Goal: Task Accomplishment & Management: Manage account settings

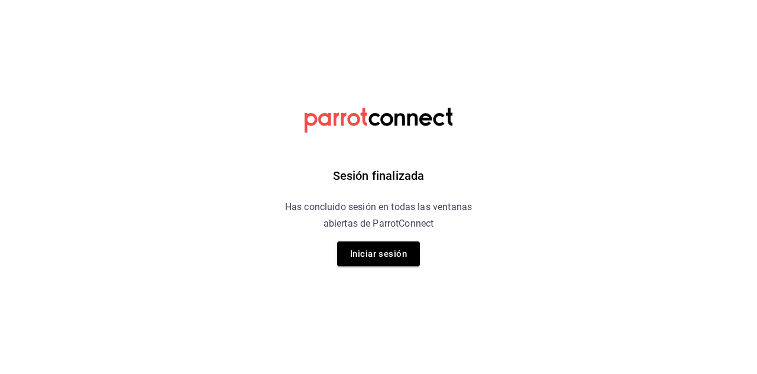
click at [390, 260] on button "Iniciar sesión" at bounding box center [378, 253] width 83 height 25
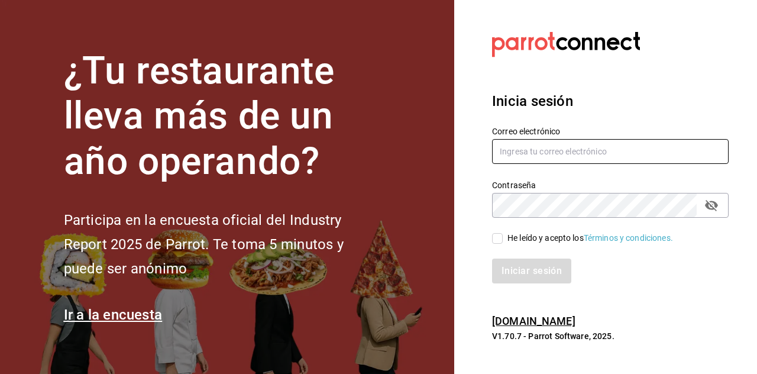
click at [529, 164] on input "text" at bounding box center [610, 151] width 236 height 25
type input "Dddmaciel@gmail.com"
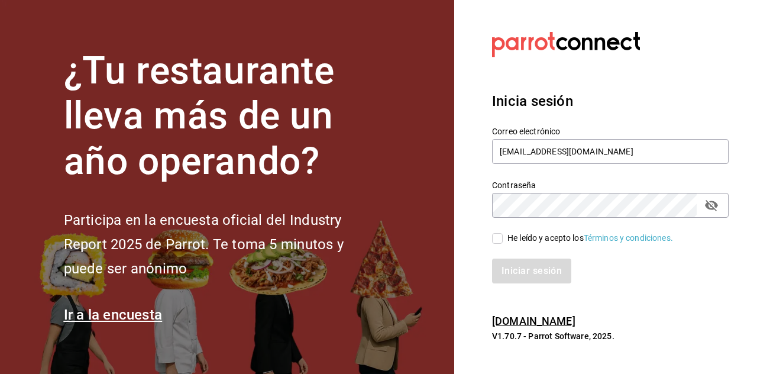
click at [499, 244] on input "He leído y acepto los Términos y condiciones." at bounding box center [497, 238] width 11 height 11
checkbox input "true"
click at [526, 283] on button "Iniciar sesión" at bounding box center [532, 270] width 80 height 25
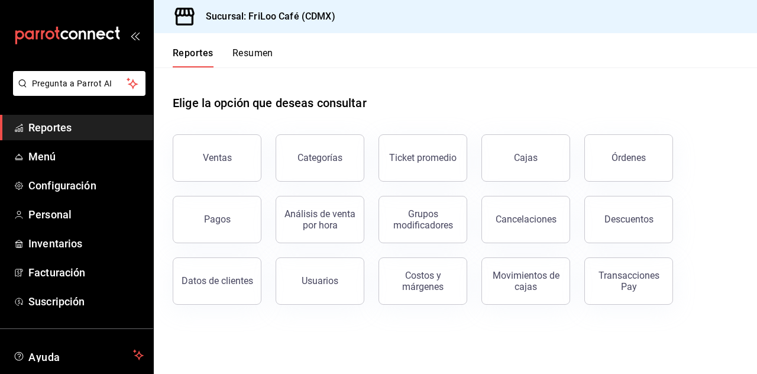
click at [646, 278] on div "Transacciones Pay" at bounding box center [628, 281] width 73 height 22
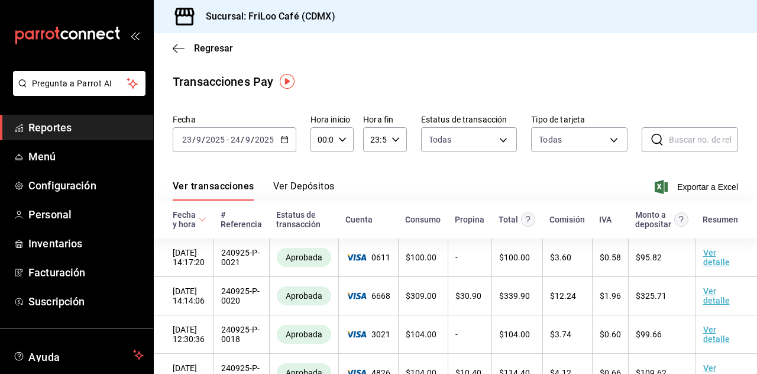
click at [283, 141] on icon "button" at bounding box center [284, 139] width 8 height 8
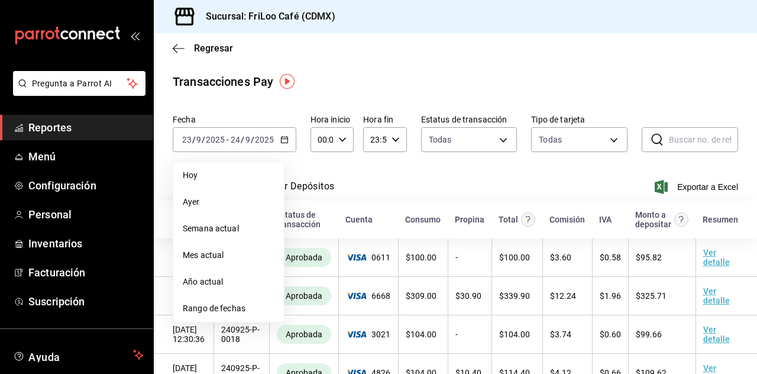
click at [240, 193] on li "Ayer" at bounding box center [228, 202] width 111 height 27
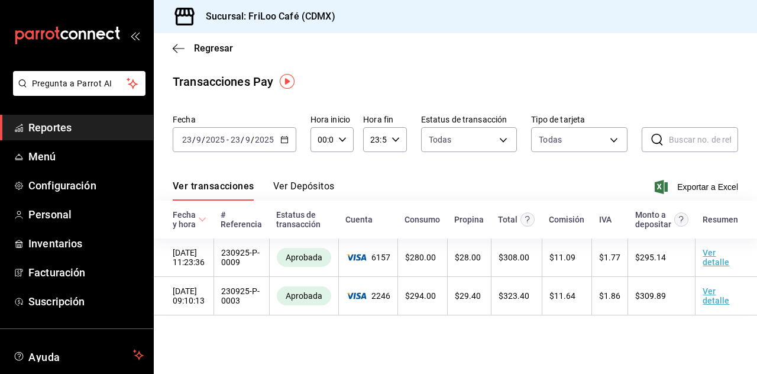
click at [286, 136] on \(Stroke\) "button" at bounding box center [286, 136] width 1 height 1
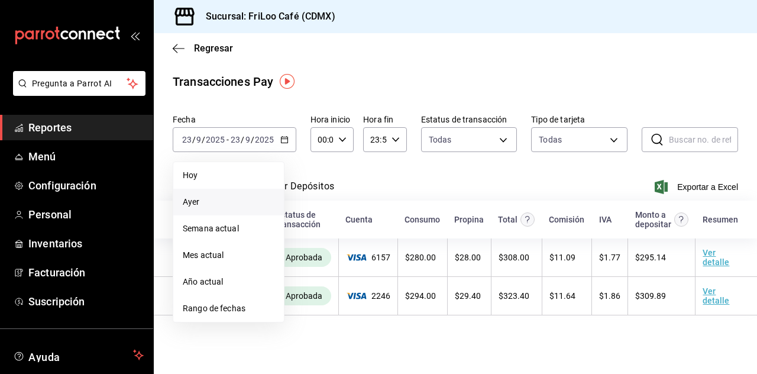
click at [219, 176] on span "Hoy" at bounding box center [229, 175] width 92 height 12
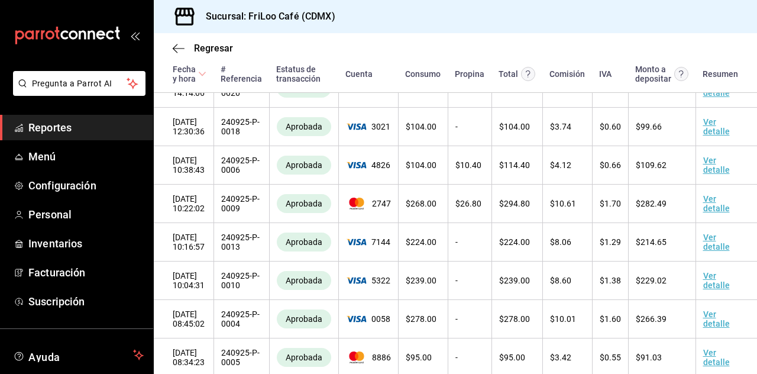
scroll to position [231, 0]
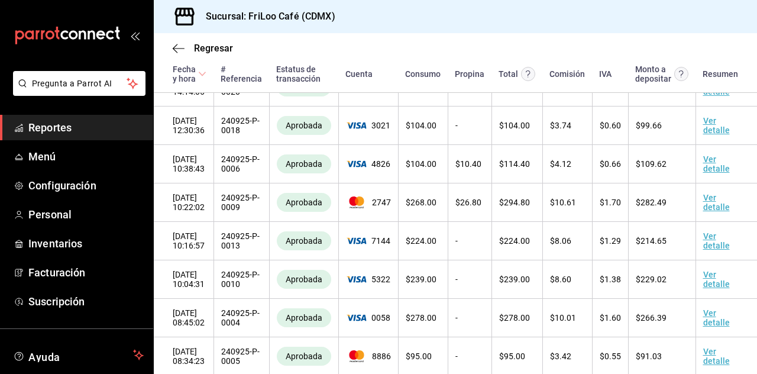
click at [212, 96] on td "24/09/25 14:14:06" at bounding box center [184, 87] width 60 height 38
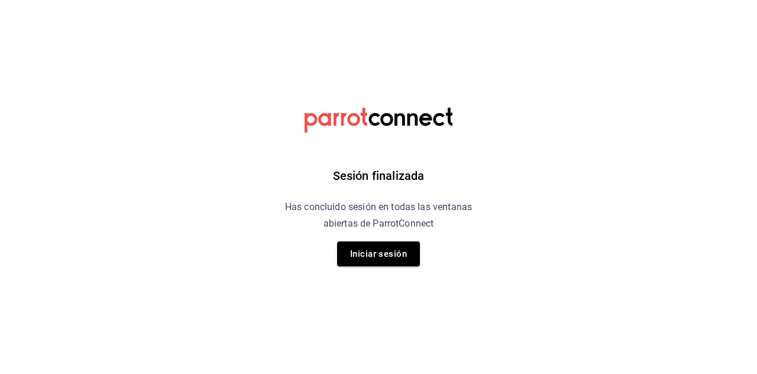
click at [412, 245] on button "Iniciar sesión" at bounding box center [378, 253] width 83 height 25
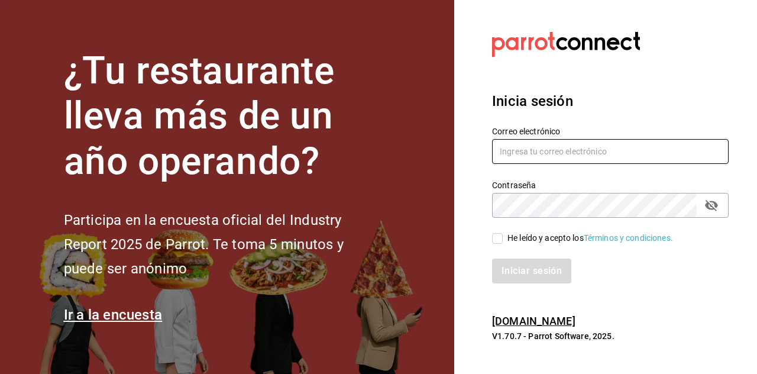
click at [550, 164] on input "text" at bounding box center [610, 151] width 236 height 25
type input "Dddmaciel@gmail.com"
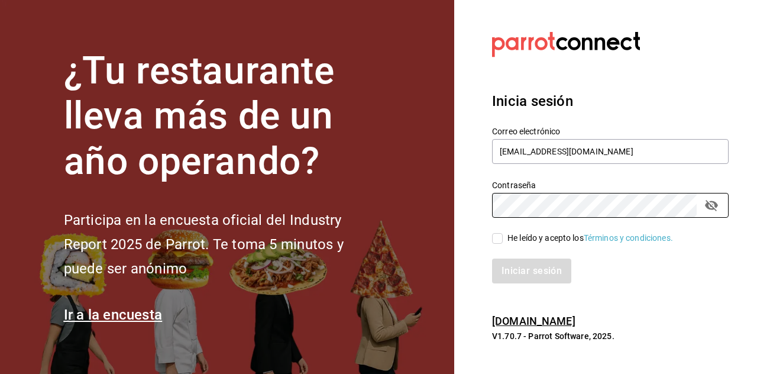
click at [498, 244] on input "He leído y acepto los Términos y condiciones." at bounding box center [497, 238] width 11 height 11
checkbox input "true"
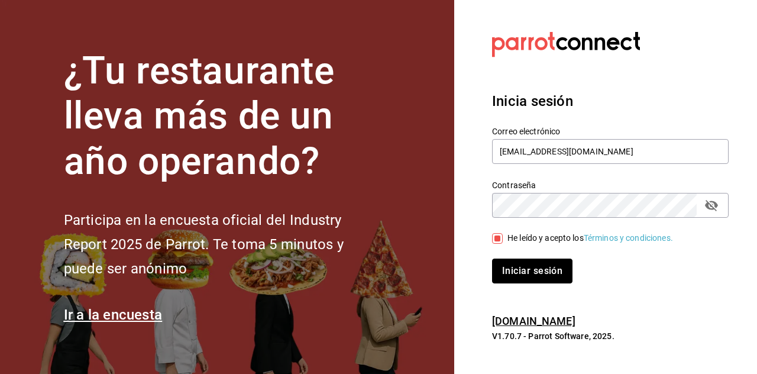
click at [532, 283] on button "Iniciar sesión" at bounding box center [532, 270] width 80 height 25
